Goal: Obtain resource: Download file/media

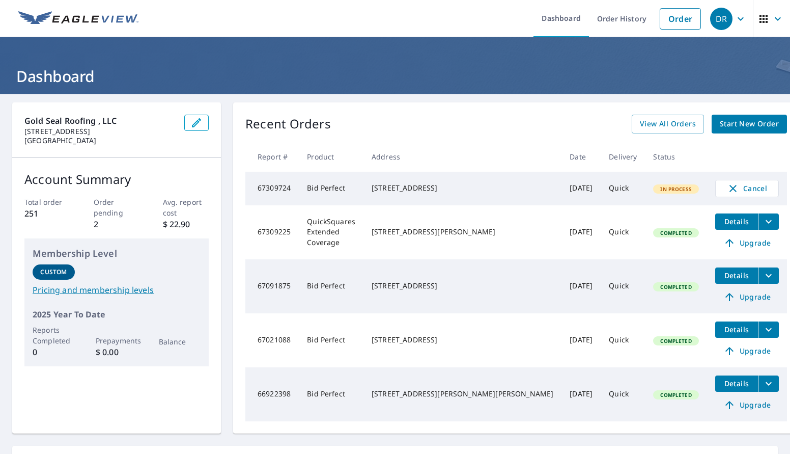
click at [721, 223] on span "Details" at bounding box center [736, 221] width 31 height 10
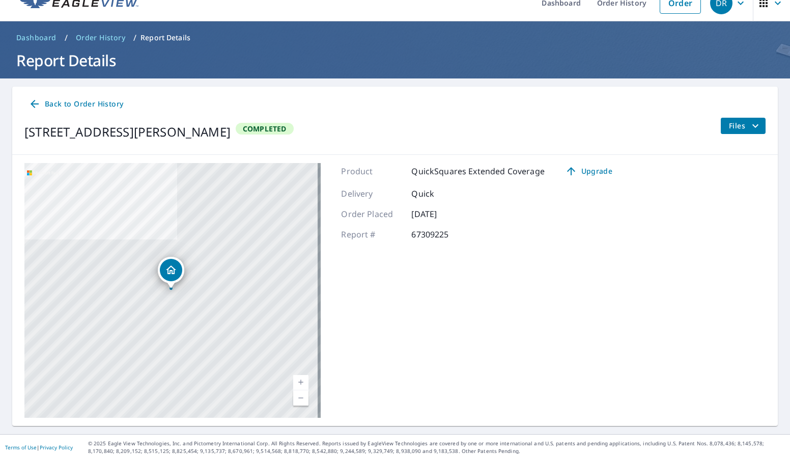
scroll to position [22, 0]
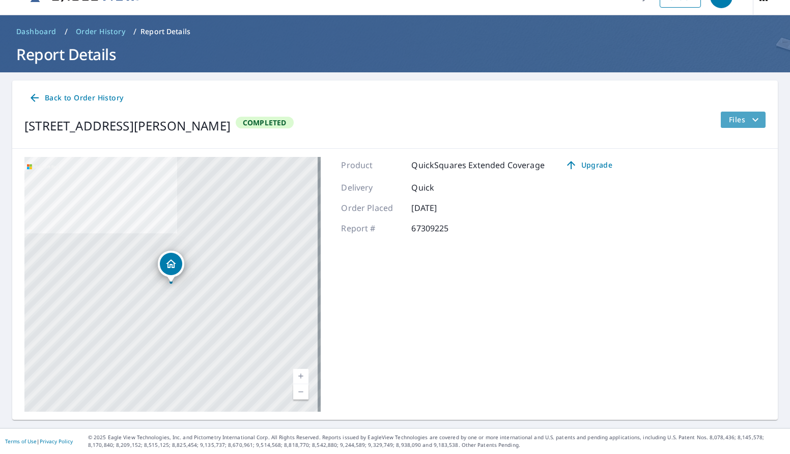
click at [739, 121] on span "Files" at bounding box center [745, 120] width 33 height 12
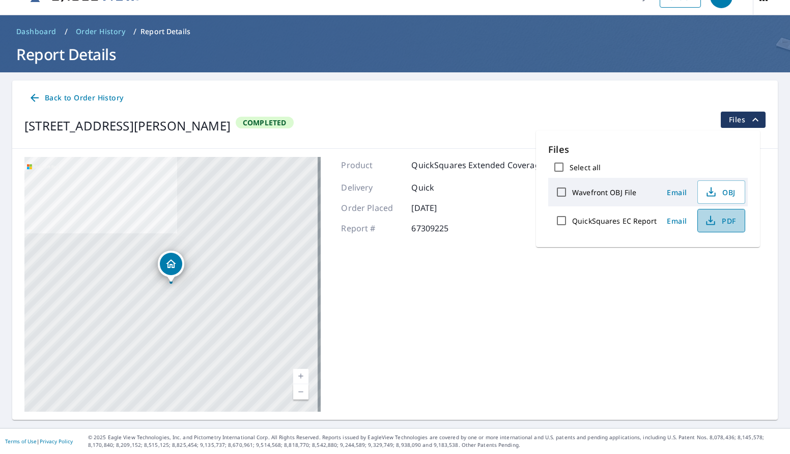
click at [719, 222] on span "PDF" at bounding box center [720, 220] width 33 height 12
